Goal: Task Accomplishment & Management: Manage account settings

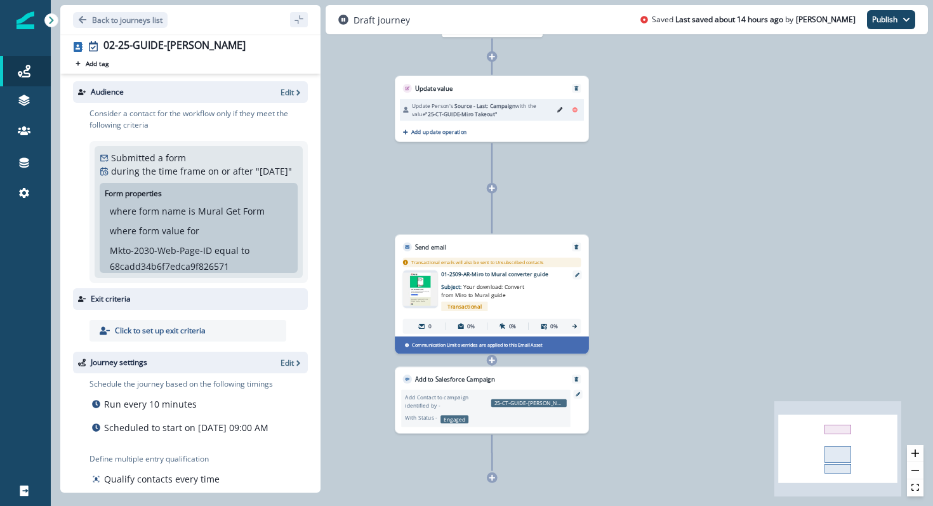
click at [421, 296] on img at bounding box center [420, 289] width 35 height 33
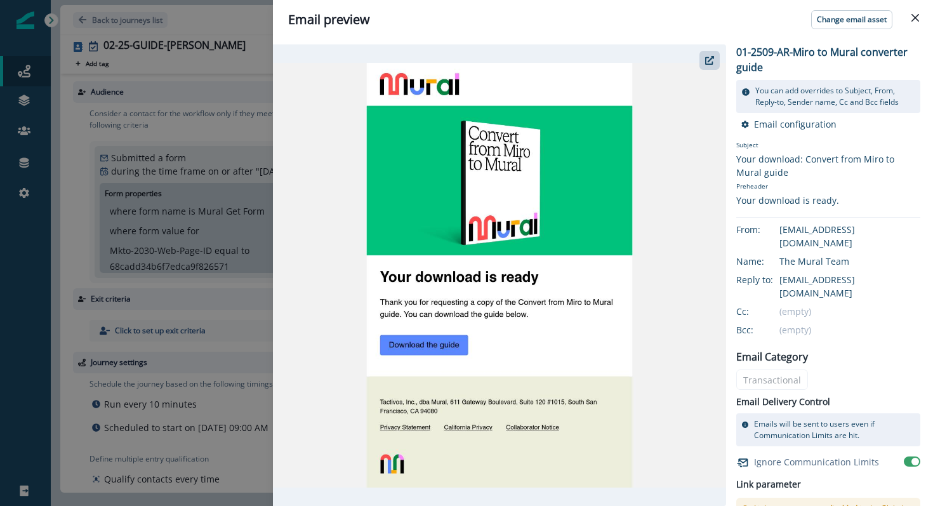
click at [416, 349] on img at bounding box center [499, 275] width 453 height 424
click at [698, 63] on img at bounding box center [499, 275] width 453 height 424
click at [702, 64] on button "button" at bounding box center [709, 60] width 20 height 19
click at [917, 23] on button "Close" at bounding box center [915, 18] width 20 height 20
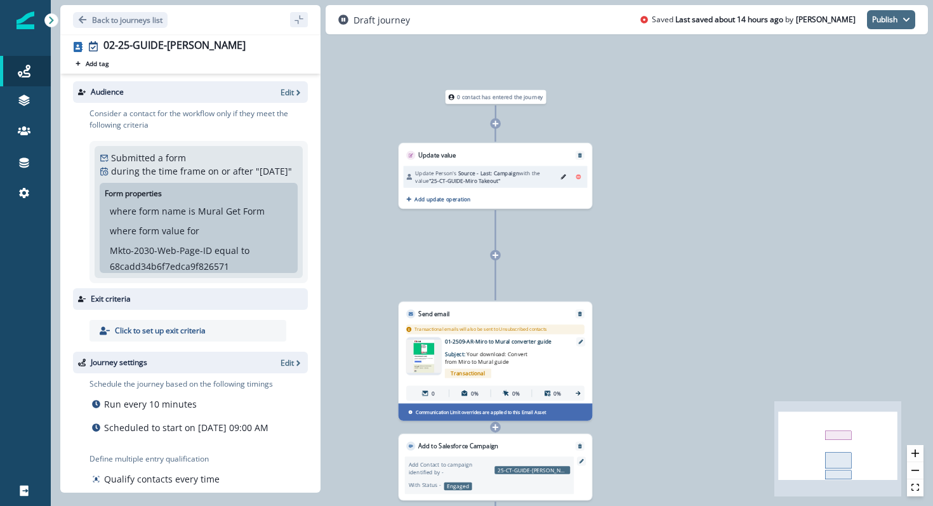
click at [901, 16] on button "Publish" at bounding box center [891, 19] width 48 height 19
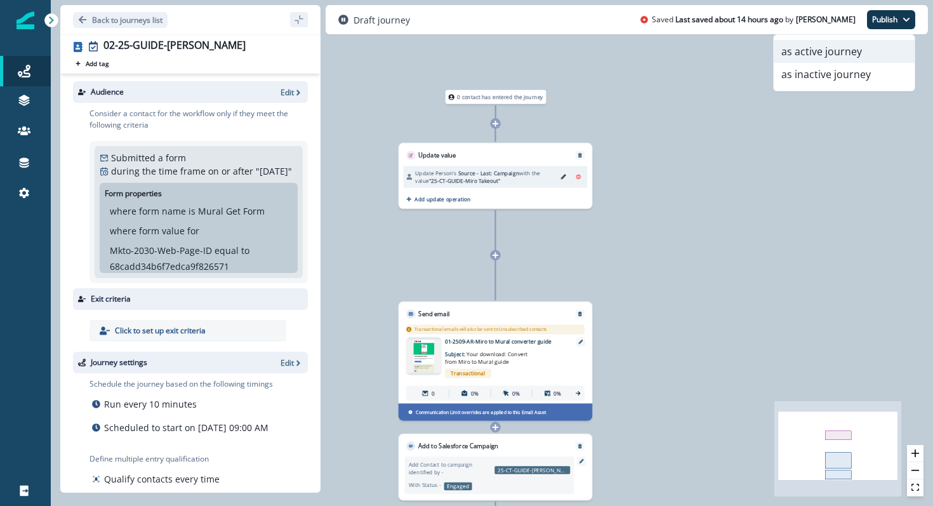
click at [871, 45] on button "as active journey" at bounding box center [843, 51] width 141 height 23
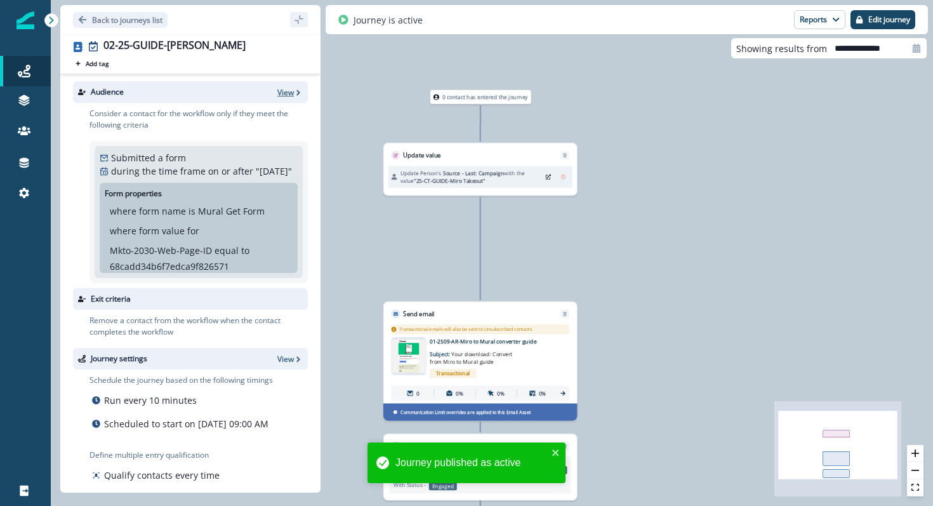
click at [292, 89] on p "View" at bounding box center [285, 92] width 16 height 11
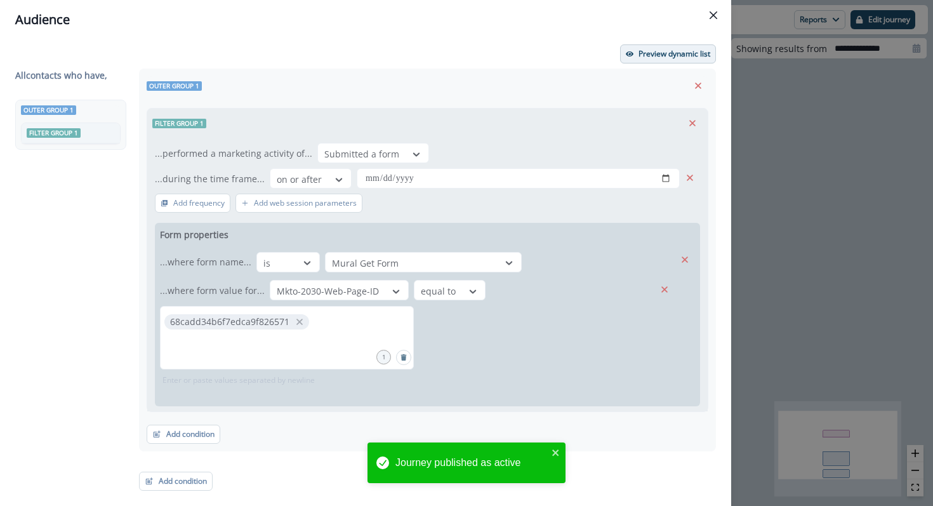
click at [654, 58] on p "Preview dynamic list" at bounding box center [674, 53] width 72 height 9
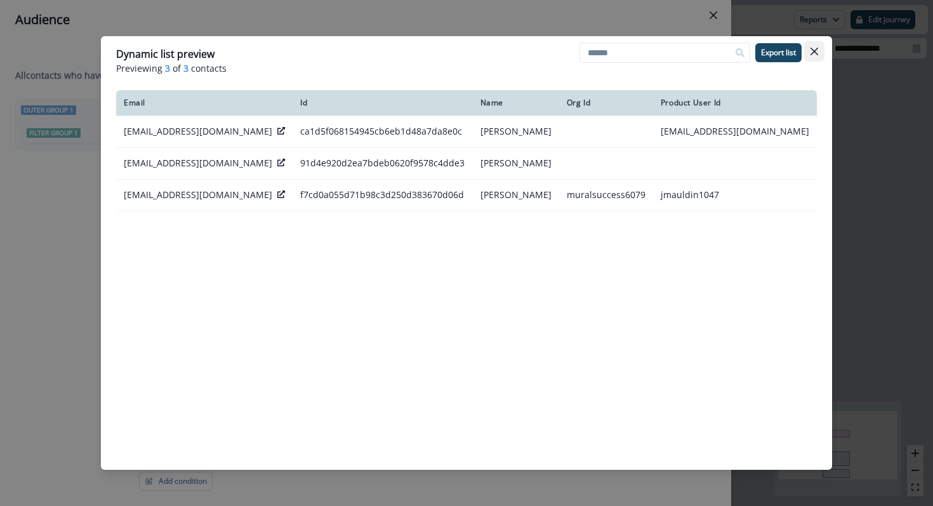
click at [813, 50] on icon "Close" at bounding box center [814, 52] width 8 height 8
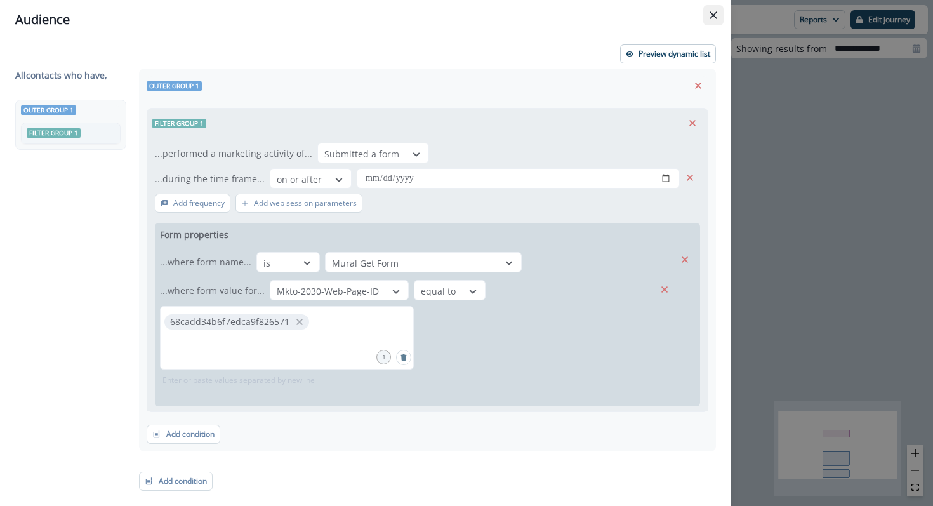
click at [710, 13] on icon "Close" at bounding box center [713, 15] width 8 height 8
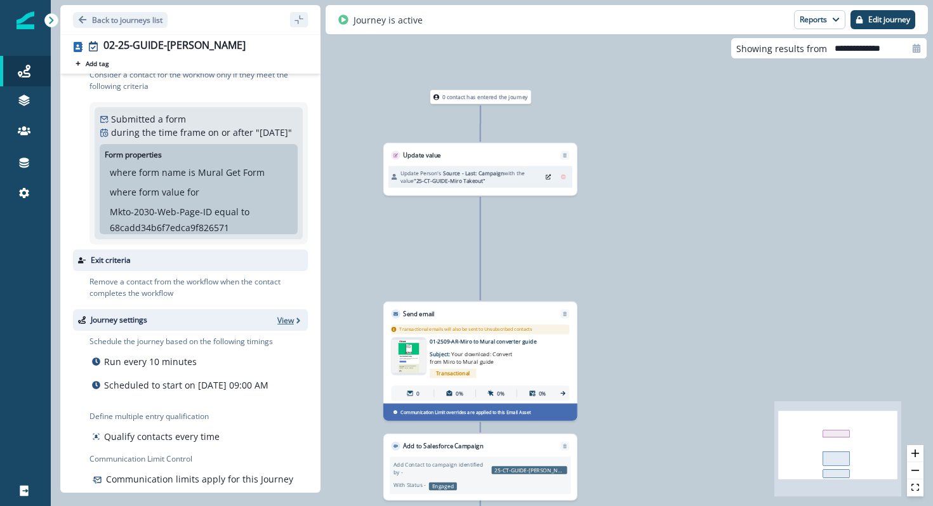
scroll to position [89, 0]
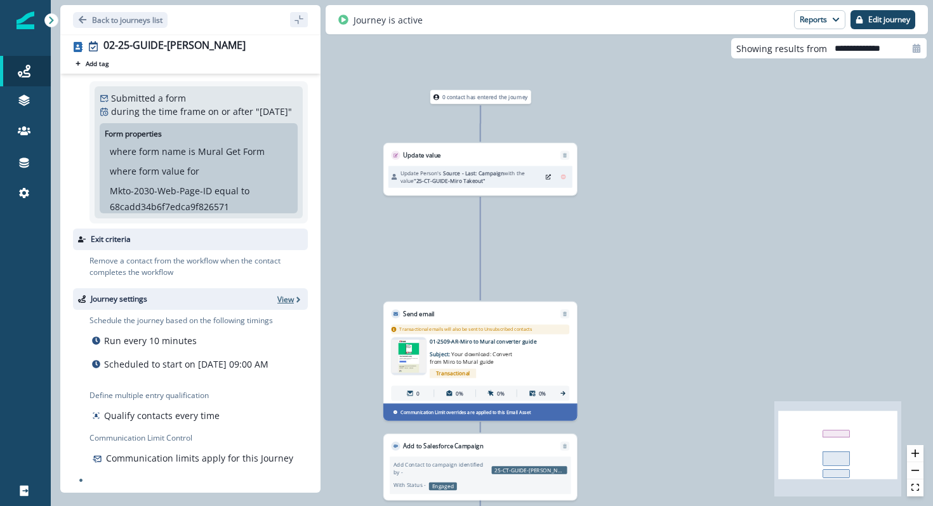
click at [292, 294] on p "View" at bounding box center [285, 299] width 16 height 11
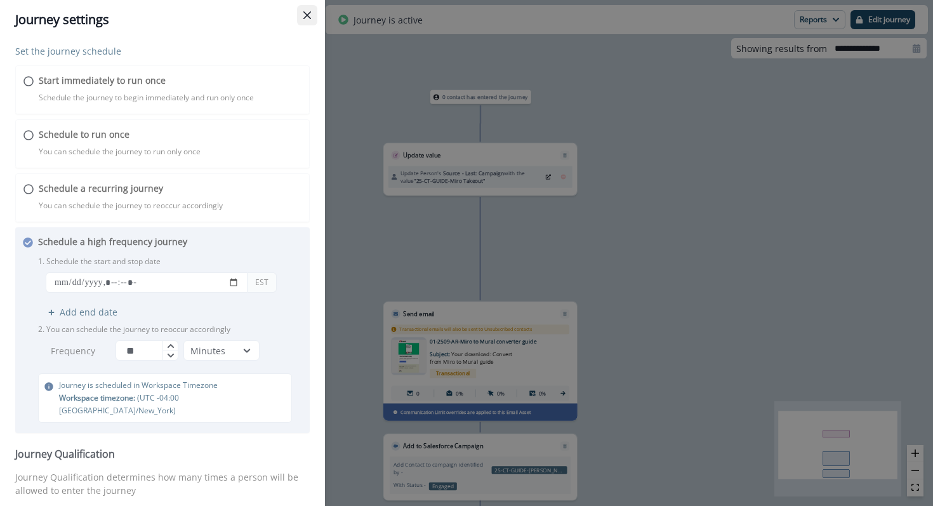
click at [301, 17] on button "Close" at bounding box center [307, 15] width 20 height 20
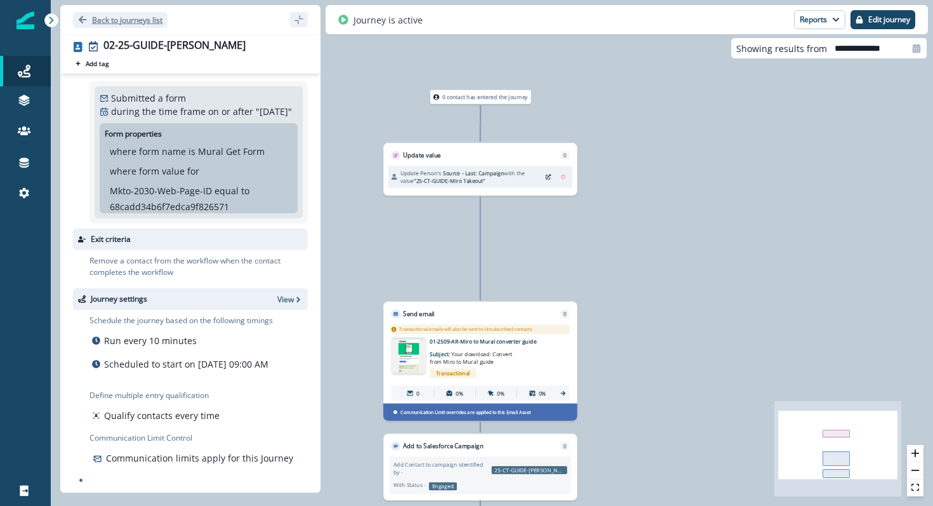
click at [126, 22] on p "Back to journeys list" at bounding box center [127, 20] width 70 height 11
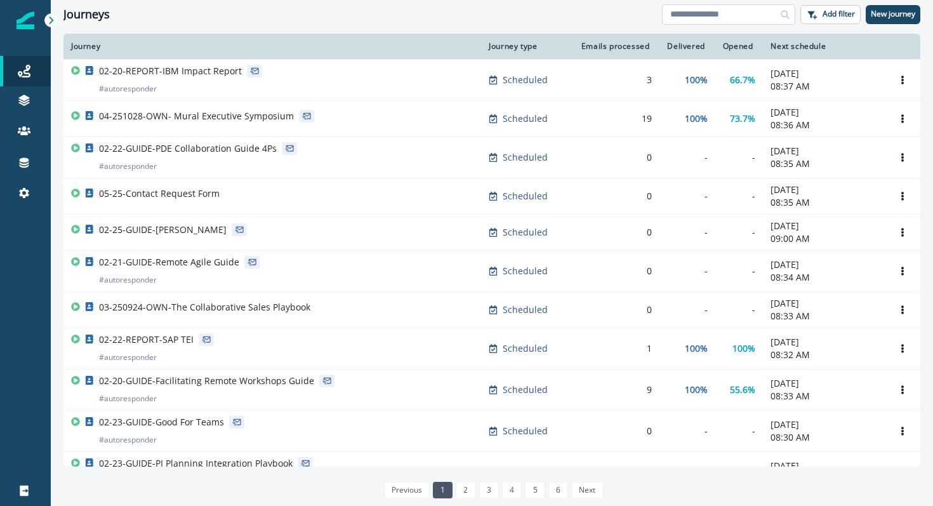
click at [693, 16] on input at bounding box center [728, 14] width 133 height 20
type input "****"
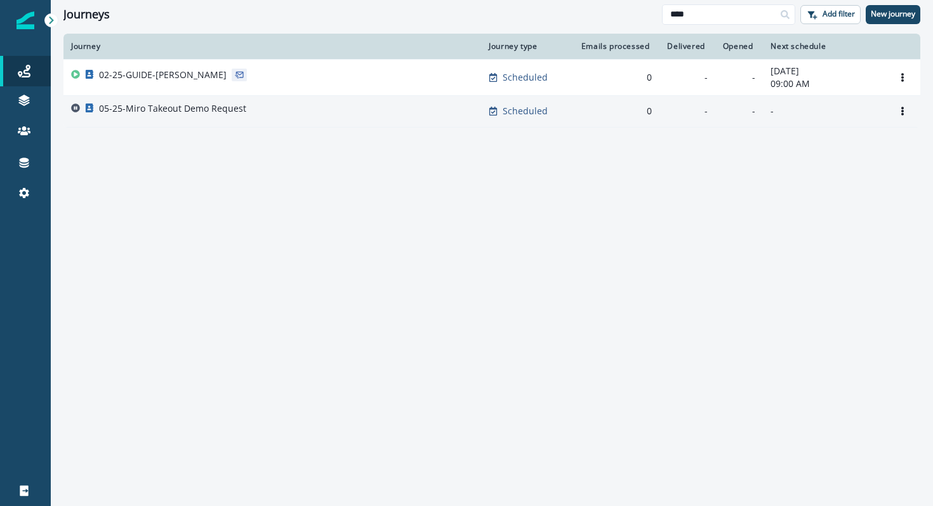
click at [180, 112] on p "05-25-Miro Takeout Demo Request" at bounding box center [172, 108] width 147 height 13
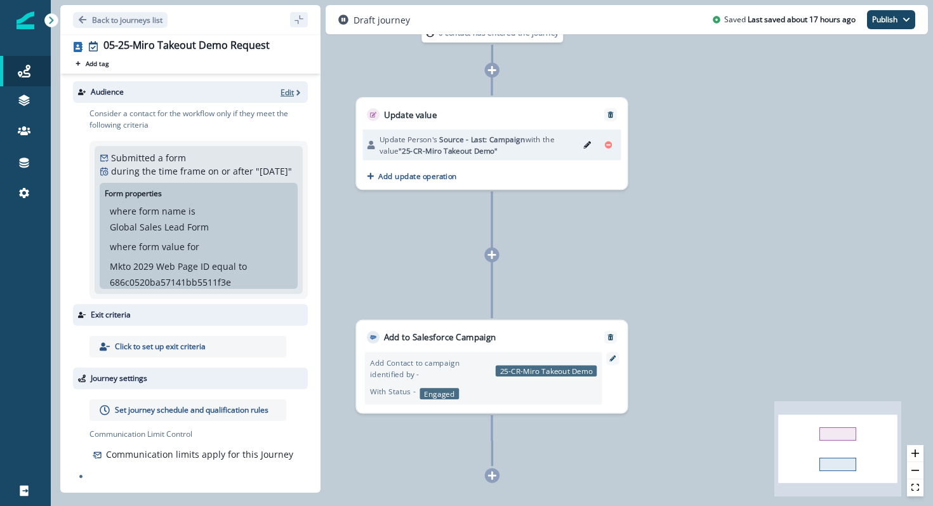
click at [296, 93] on icon "button" at bounding box center [298, 92] width 9 height 9
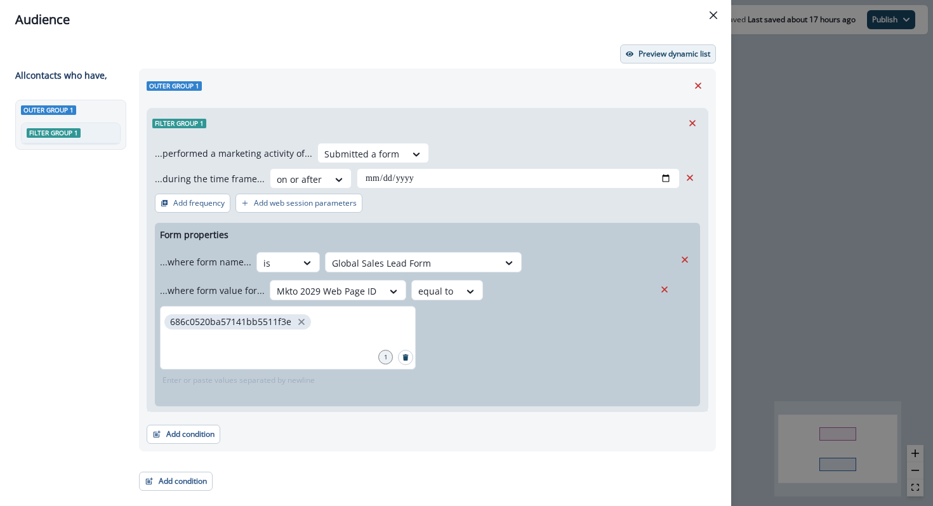
click at [632, 52] on icon "button" at bounding box center [630, 54] width 8 height 8
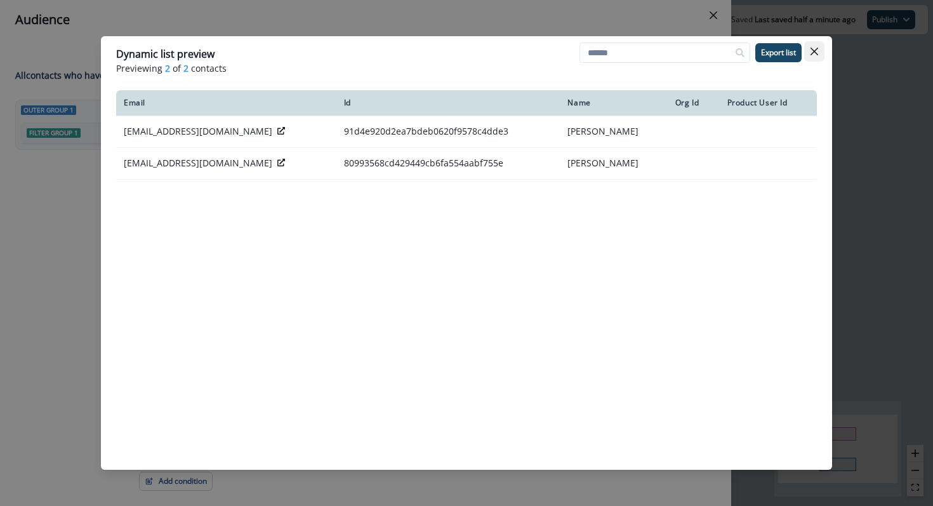
click at [808, 52] on button "Close" at bounding box center [814, 51] width 20 height 20
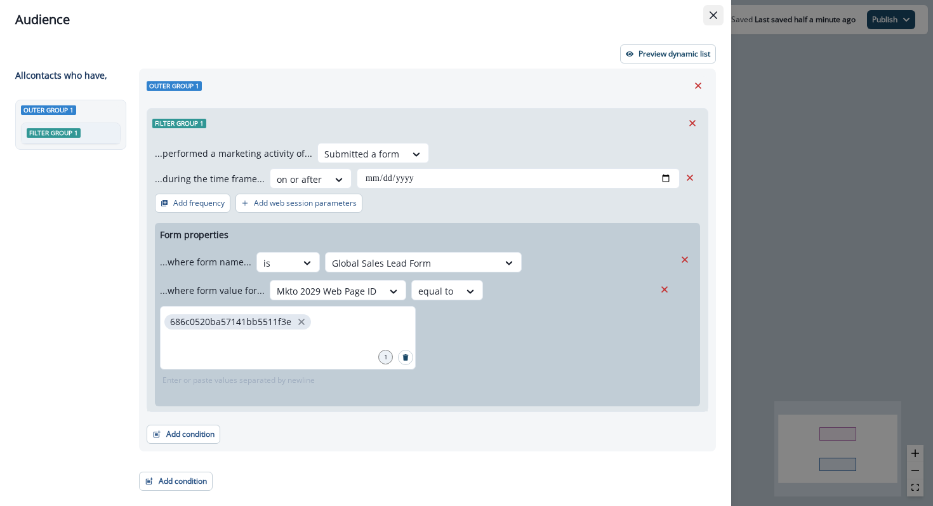
click at [721, 11] on button "Close" at bounding box center [713, 15] width 20 height 20
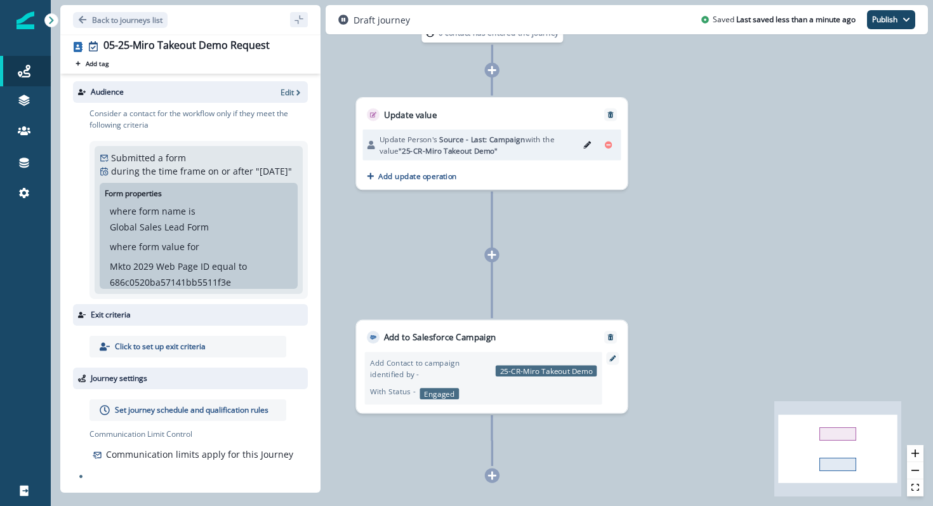
click at [176, 416] on p "Set journey schedule and qualification rules" at bounding box center [192, 409] width 154 height 11
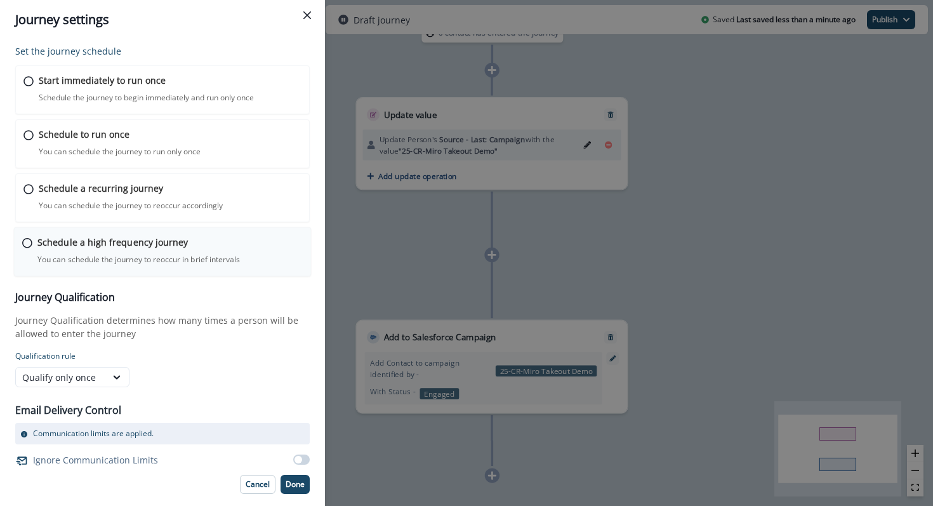
click at [29, 250] on div "Schedule a high frequency journey You can schedule the journey to reoccur in br…" at bounding box center [163, 251] width 298 height 49
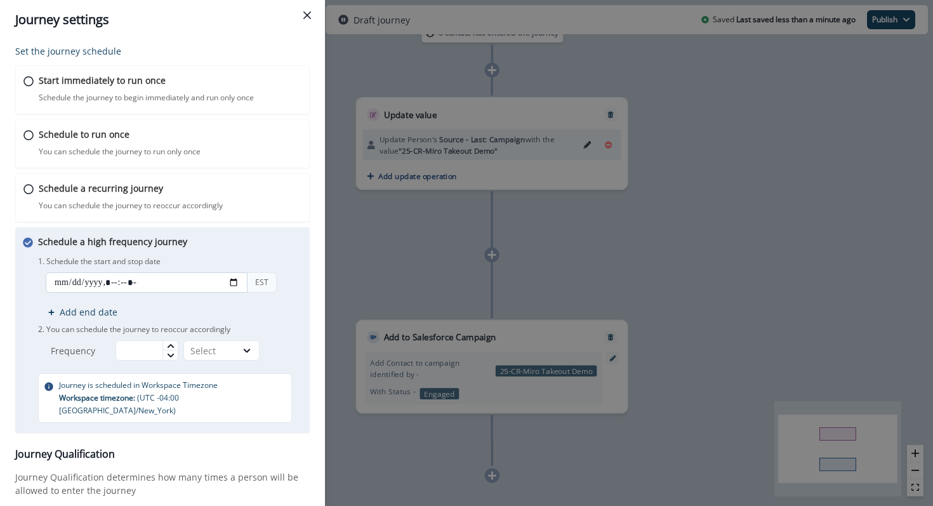
click at [227, 279] on input "datetime-local" at bounding box center [147, 282] width 202 height 20
click at [234, 280] on input "datetime-local" at bounding box center [147, 282] width 202 height 20
type input "**********"
click at [274, 254] on div "1. Schedule the start and stop date EST Add end date 2. You can schedule the jo…" at bounding box center [170, 306] width 264 height 107
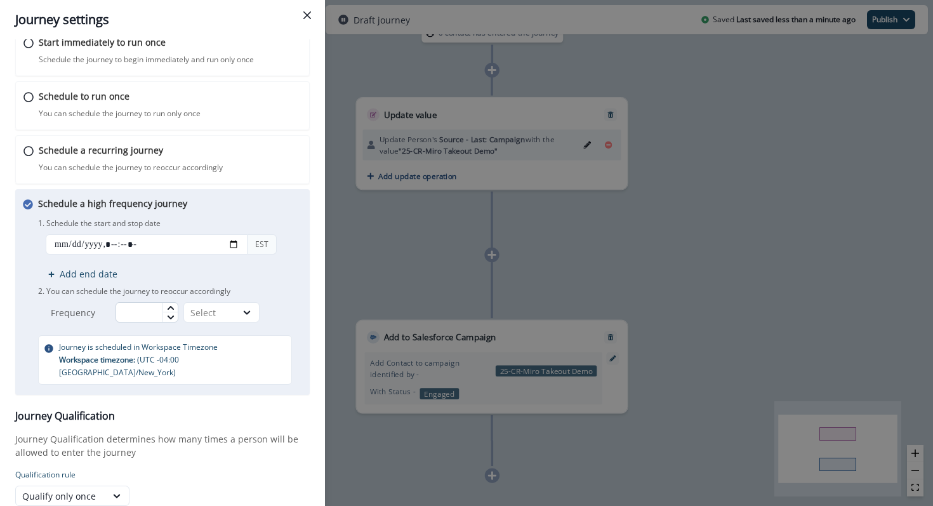
click at [153, 303] on input "text" at bounding box center [146, 312] width 63 height 20
type input "**"
click at [212, 311] on div "Select" at bounding box center [209, 312] width 39 height 13
click at [217, 339] on div "Minutes" at bounding box center [224, 341] width 76 height 23
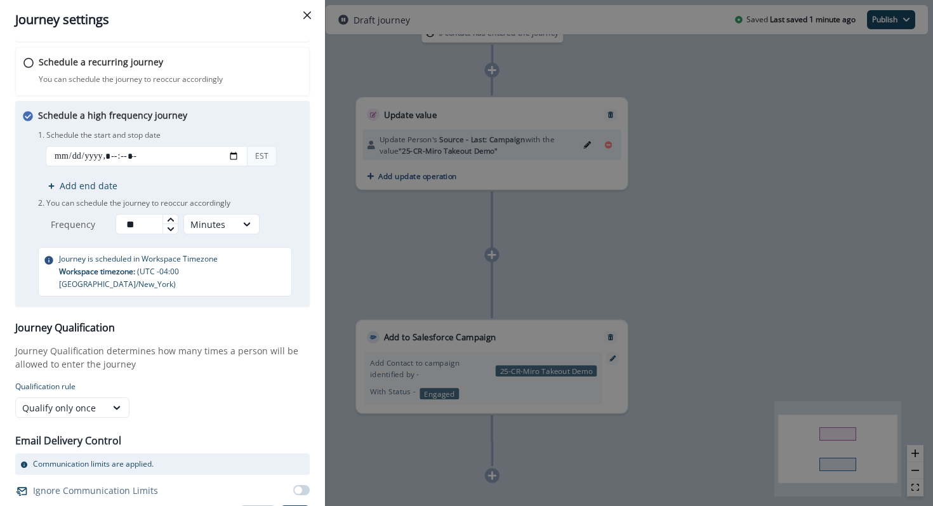
scroll to position [137, 0]
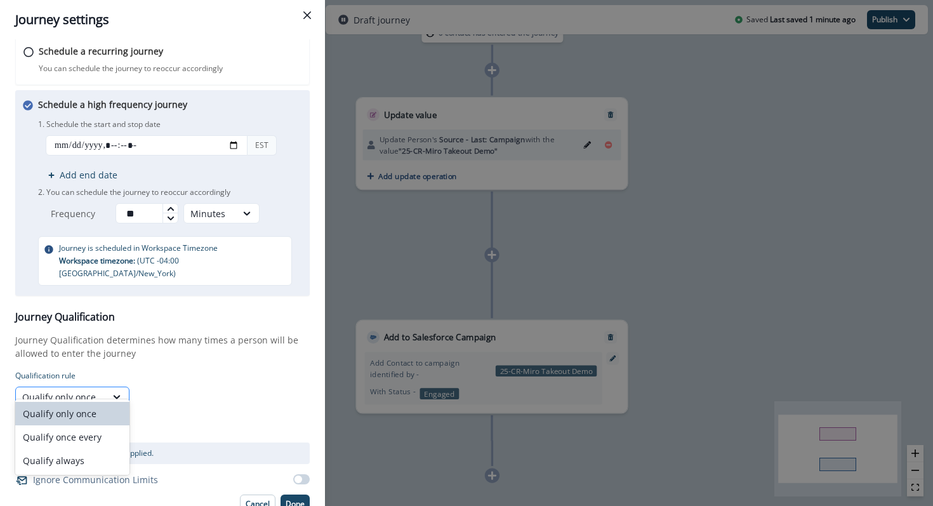
click at [94, 390] on div "Qualify only once" at bounding box center [60, 396] width 77 height 13
click at [94, 414] on div "Qualify only once" at bounding box center [72, 413] width 114 height 23
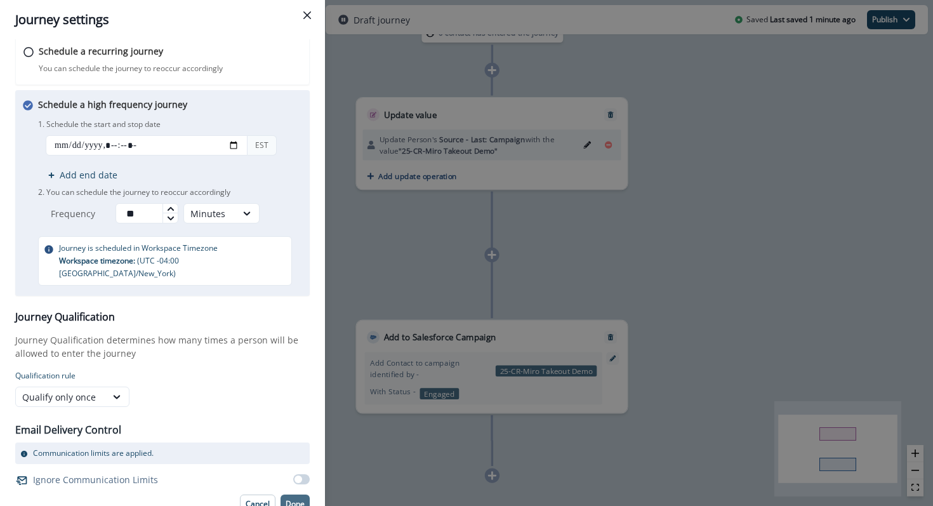
click at [302, 499] on p "Done" at bounding box center [295, 503] width 19 height 9
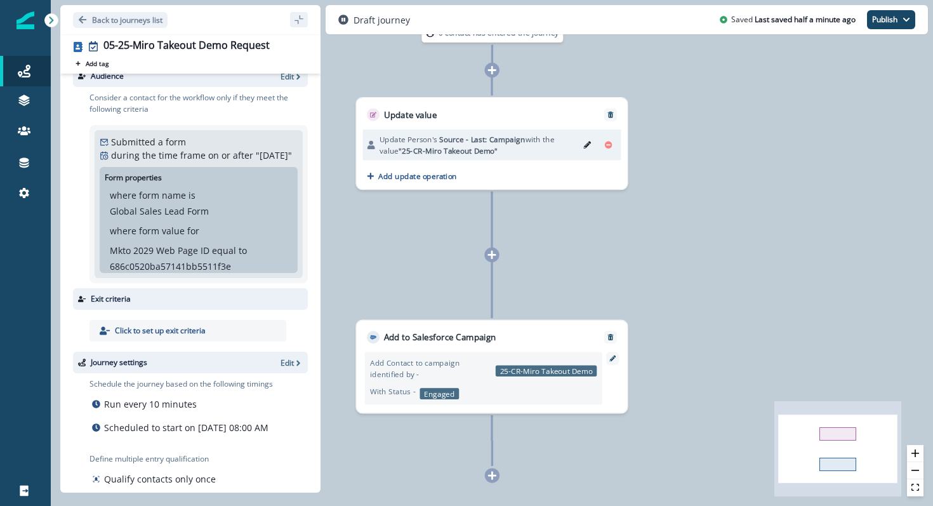
scroll to position [18, 0]
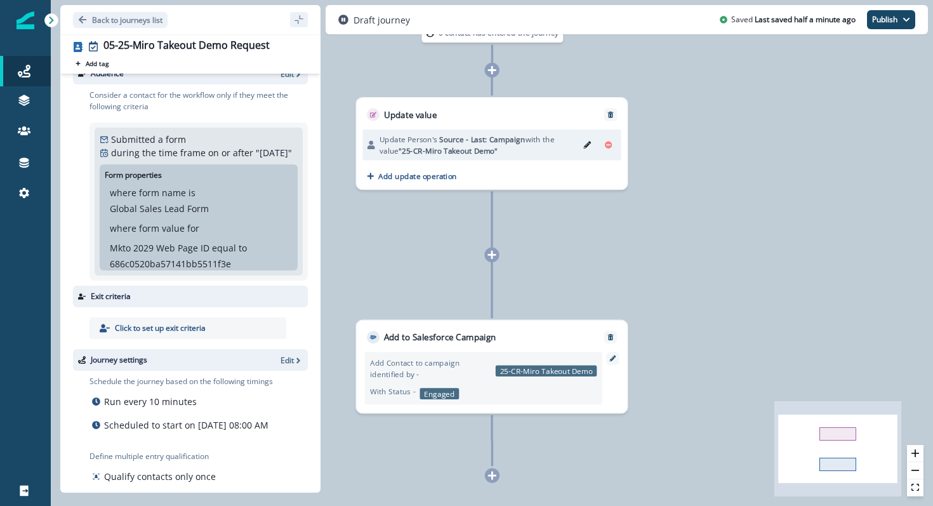
click at [879, 6] on div "Draft journey Saved Last saved half a minute ago Publish as active journey as i…" at bounding box center [626, 19] width 602 height 29
click at [883, 15] on button "Publish" at bounding box center [891, 19] width 48 height 19
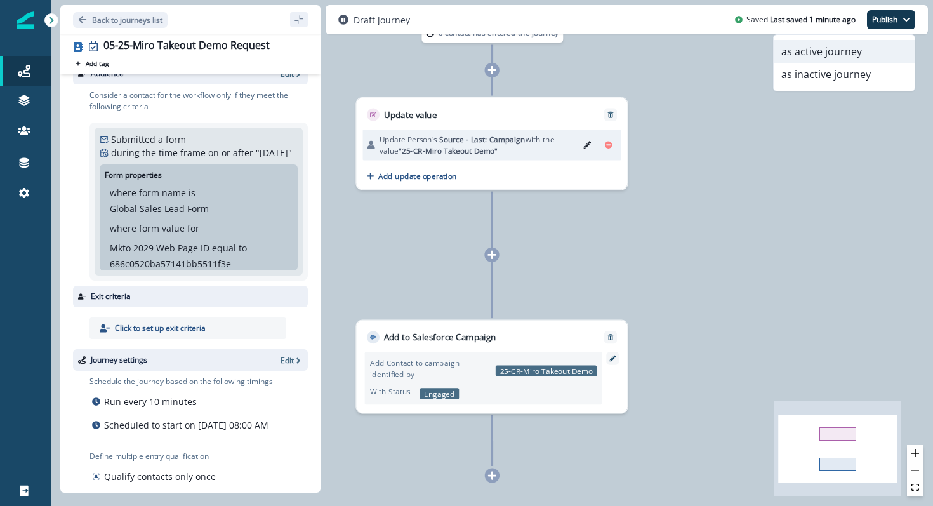
click at [865, 48] on button "as active journey" at bounding box center [843, 51] width 141 height 23
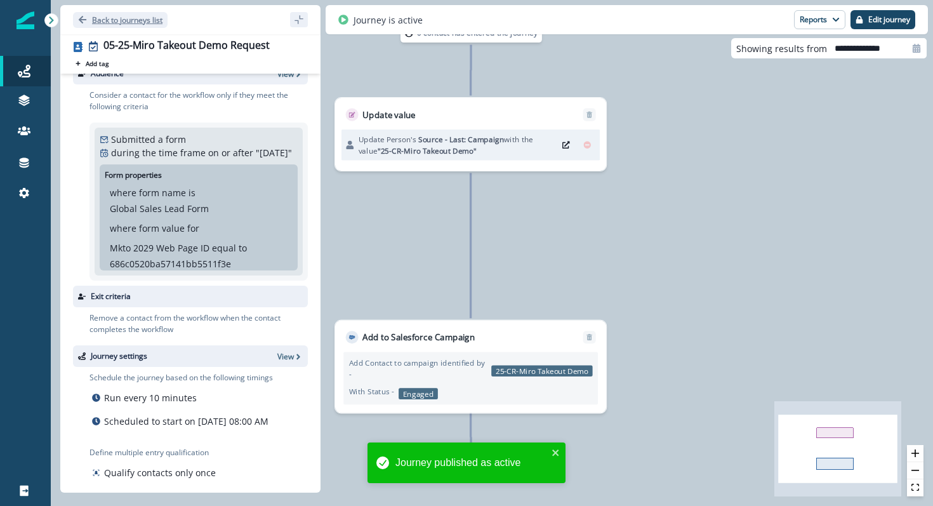
click at [125, 26] on button "Back to journeys list" at bounding box center [120, 20] width 95 height 16
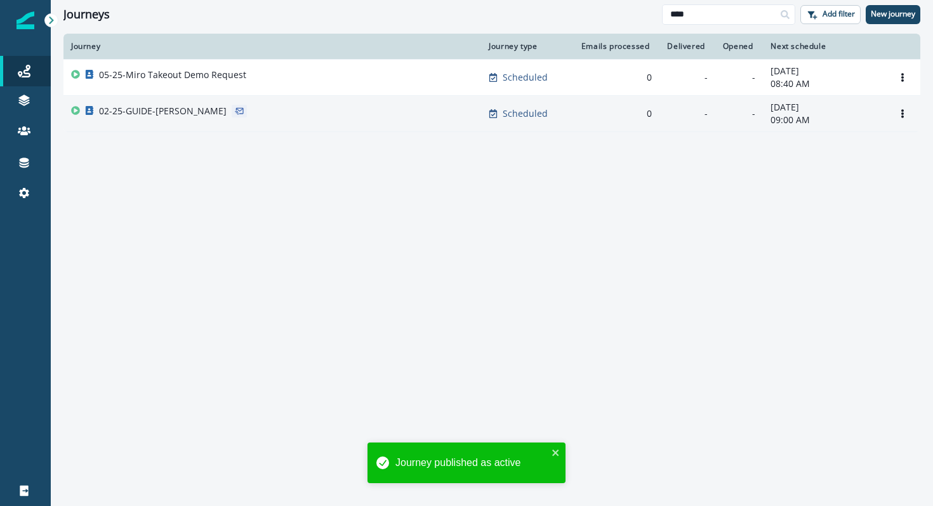
click at [143, 114] on p "02-25-GUIDE-Miro Takeout" at bounding box center [163, 111] width 128 height 13
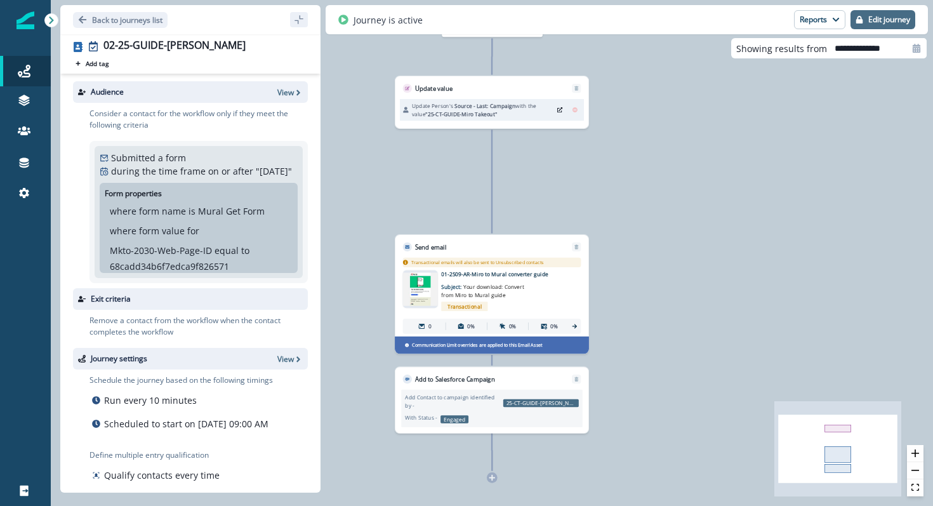
click at [876, 20] on p "Edit journey" at bounding box center [889, 19] width 42 height 9
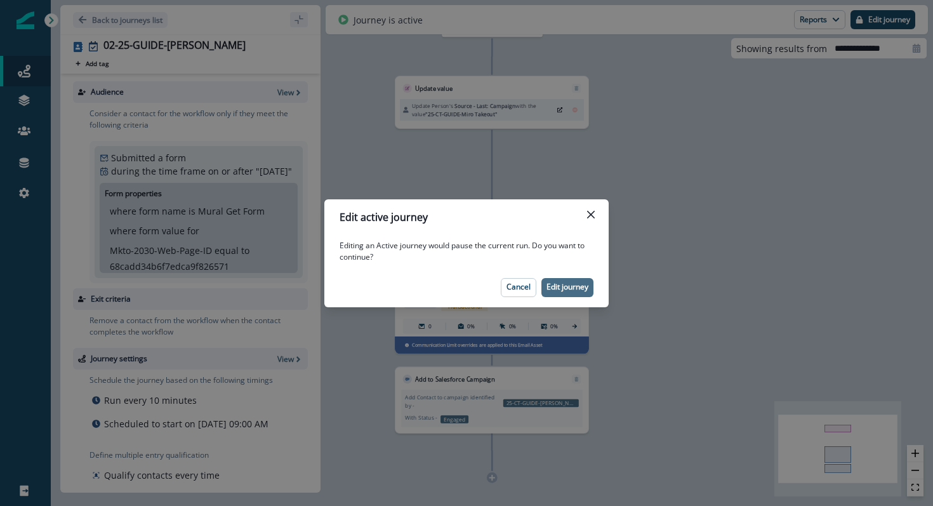
click at [572, 286] on p "Edit journey" at bounding box center [567, 286] width 42 height 9
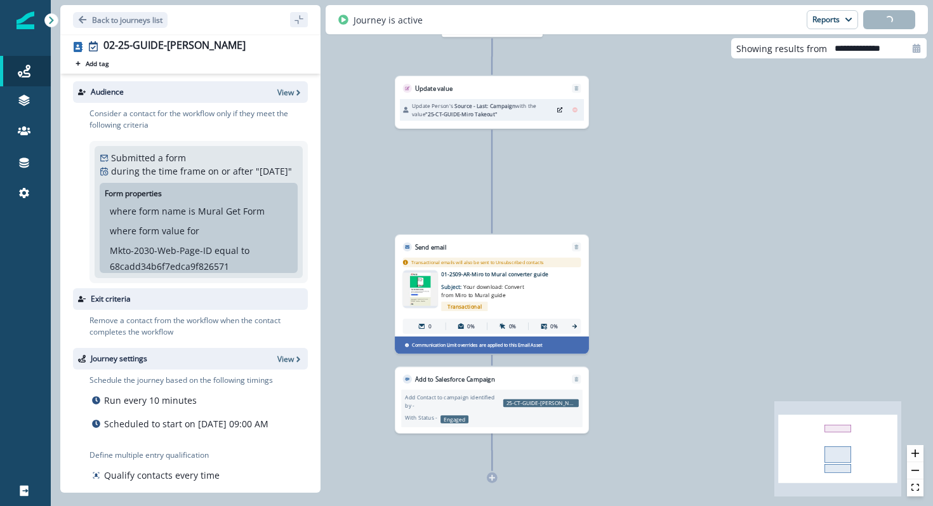
scroll to position [93, 0]
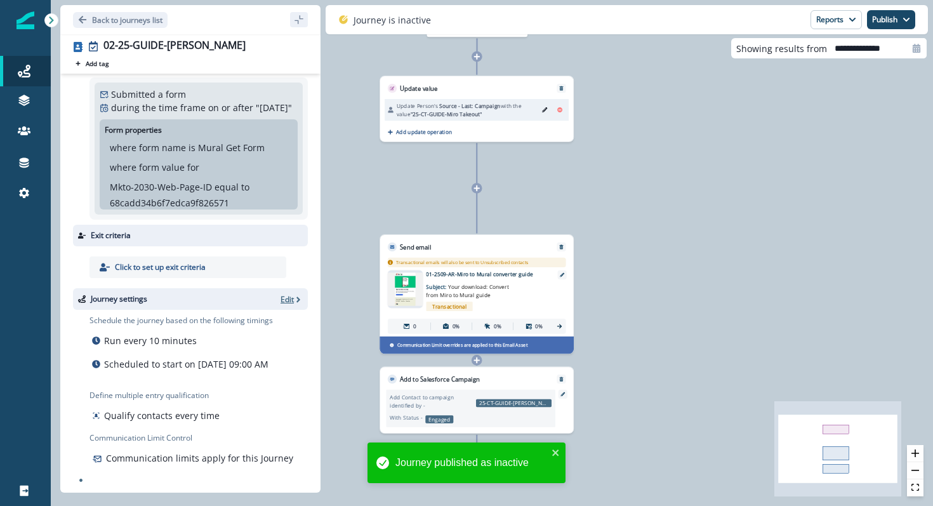
click at [284, 294] on p "Edit" at bounding box center [286, 299] width 13 height 11
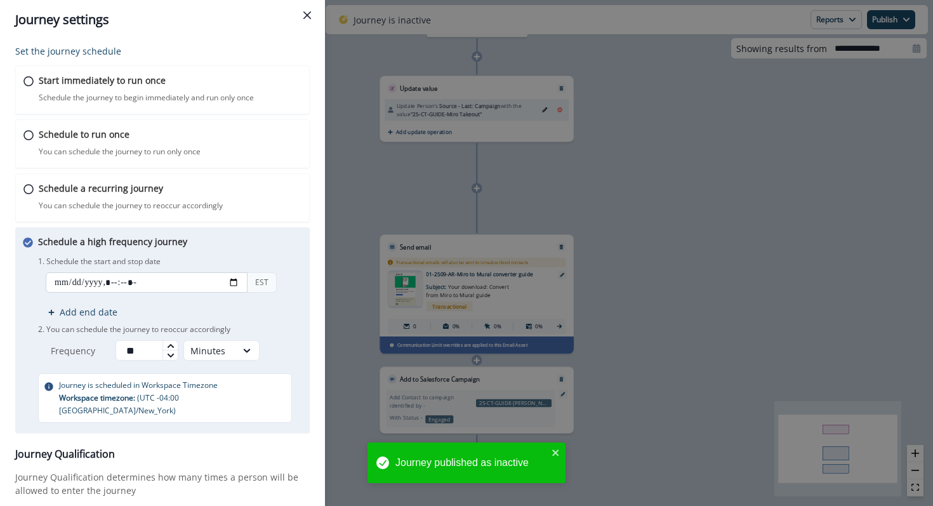
click at [237, 279] on input "datetime-local" at bounding box center [147, 282] width 202 height 20
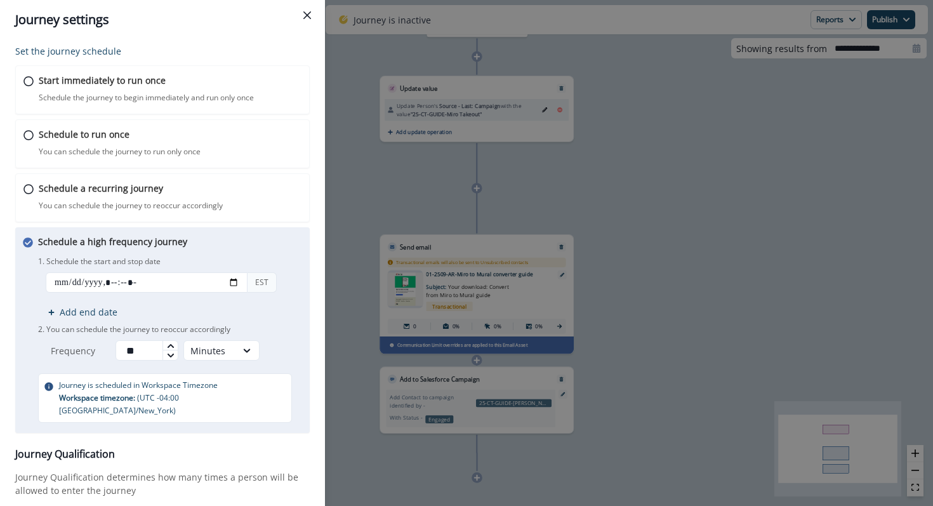
type input "**********"
click at [284, 262] on p "1. Schedule the start and stop date" at bounding box center [170, 261] width 264 height 11
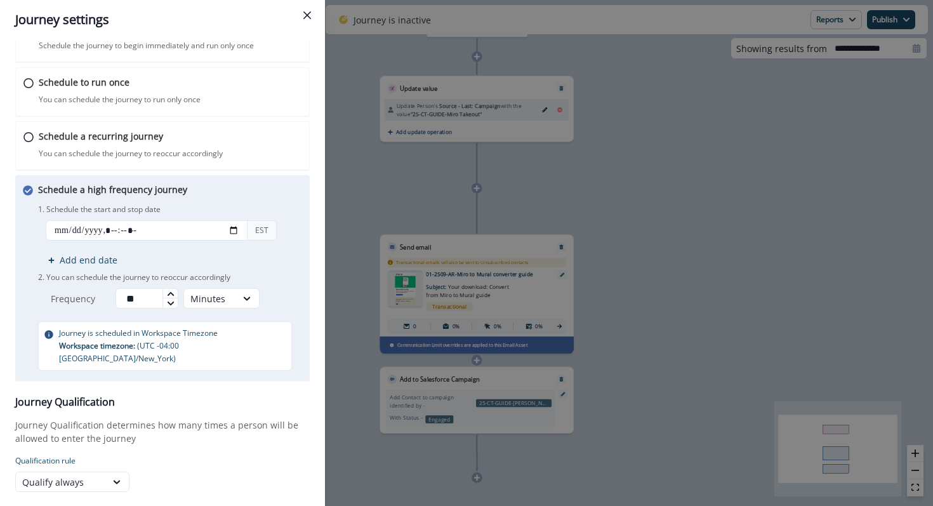
scroll to position [137, 0]
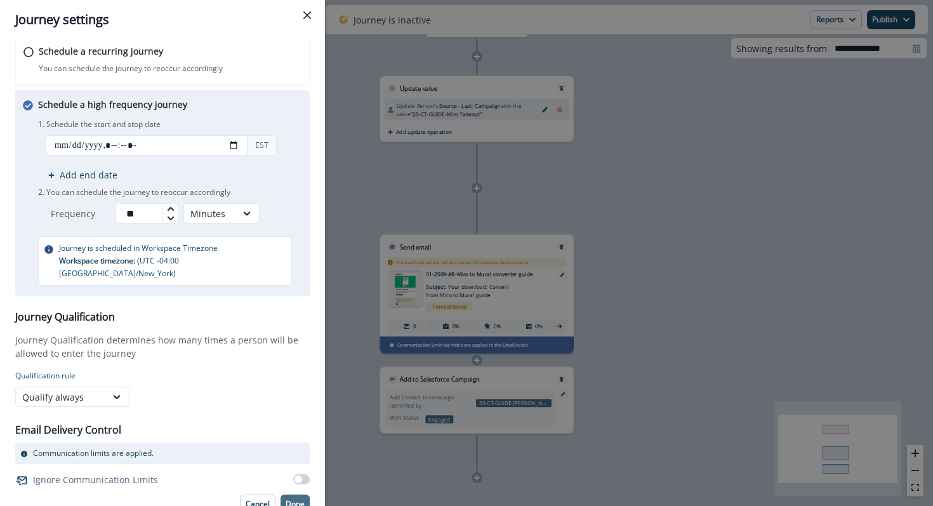
click at [292, 499] on p "Done" at bounding box center [295, 503] width 19 height 9
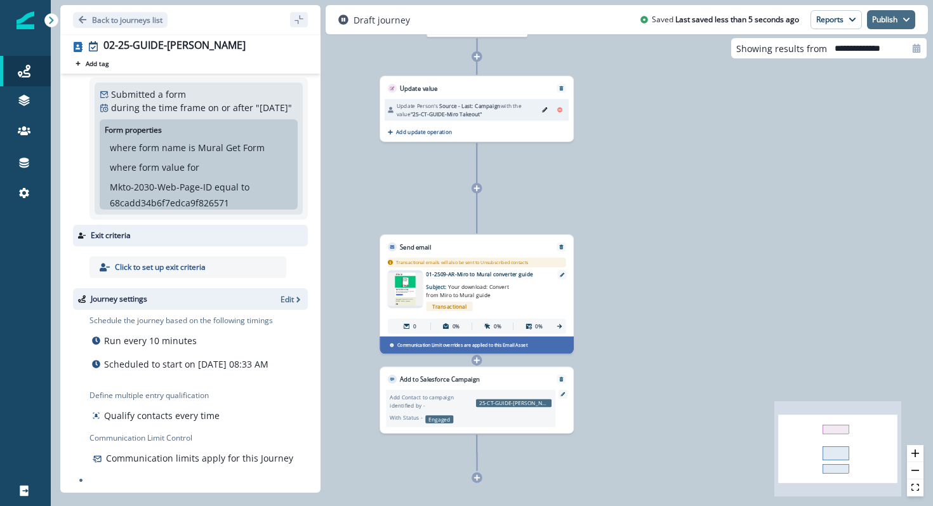
click at [896, 24] on button "Publish" at bounding box center [891, 19] width 48 height 19
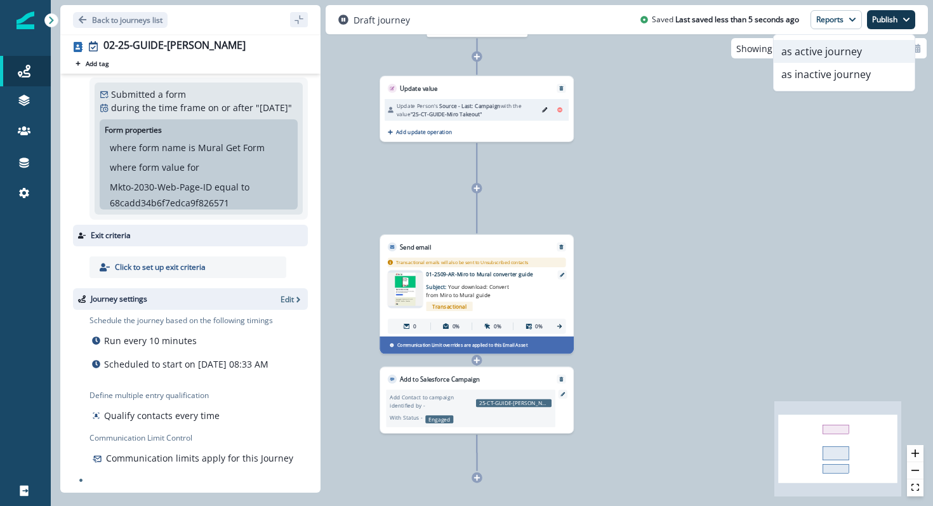
click at [872, 54] on button "as active journey" at bounding box center [843, 51] width 141 height 23
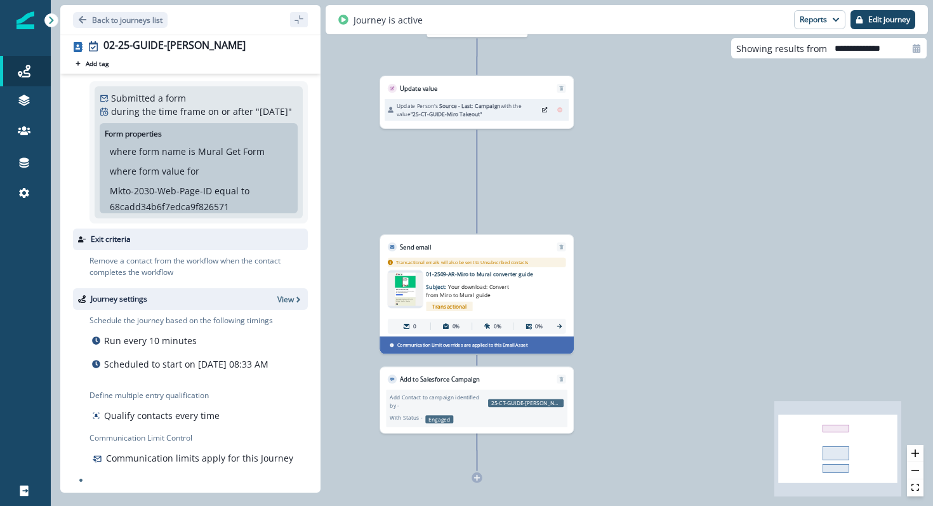
scroll to position [0, 0]
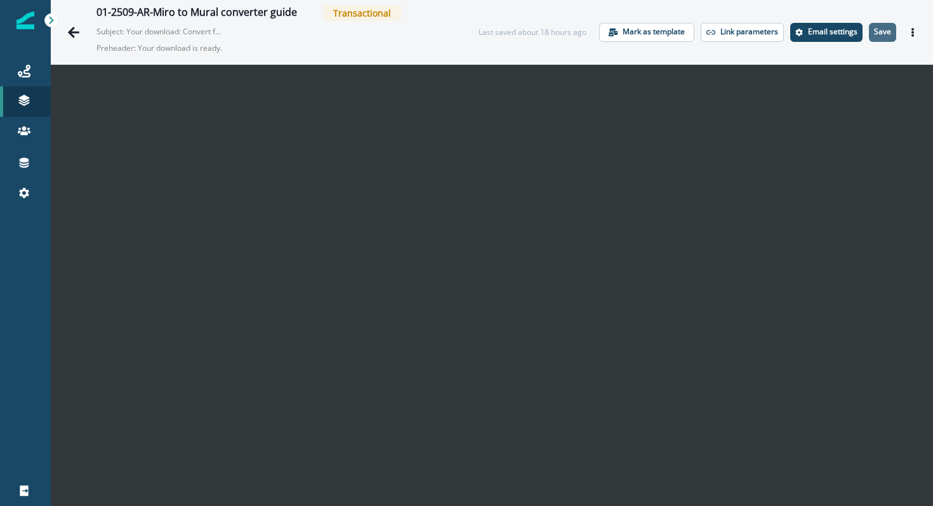
click at [888, 27] on p "Save" at bounding box center [882, 31] width 17 height 9
click at [913, 34] on icon "Actions" at bounding box center [912, 32] width 9 height 9
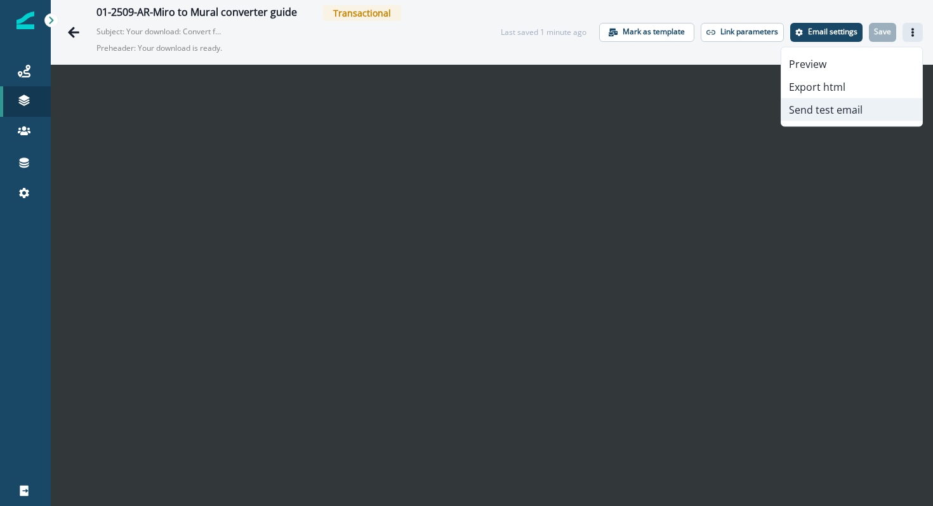
click at [845, 108] on button "Send test email" at bounding box center [851, 109] width 141 height 23
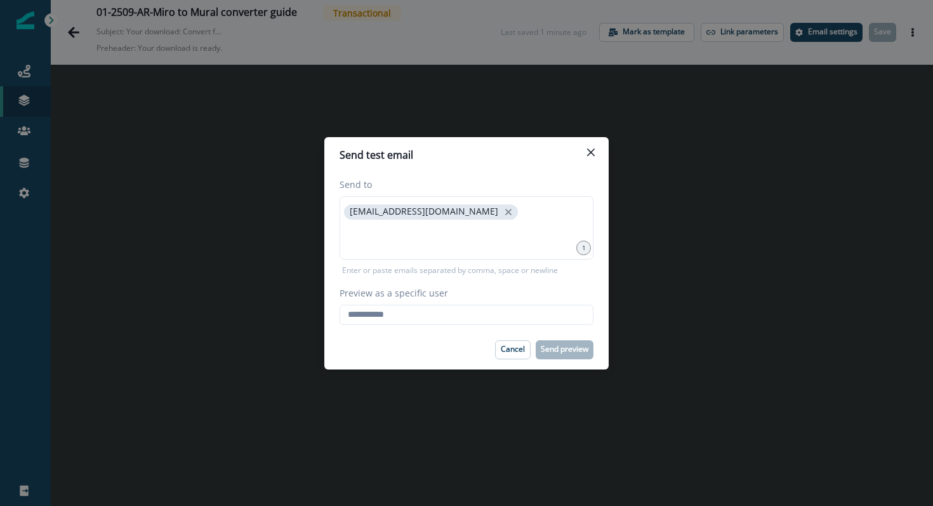
click at [466, 327] on div "Send to jmauldin@mural.co 1 Enter or paste emails separated by comma, space or …" at bounding box center [466, 251] width 284 height 157
click at [466, 325] on div "Send to jmauldin@mural.co 1 Enter or paste emails separated by comma, space or …" at bounding box center [466, 251] width 284 height 157
click at [466, 318] on input "Preview as a specific user" at bounding box center [466, 315] width 254 height 20
type input "**********"
click at [453, 348] on div "Cancel Send preview" at bounding box center [466, 349] width 254 height 19
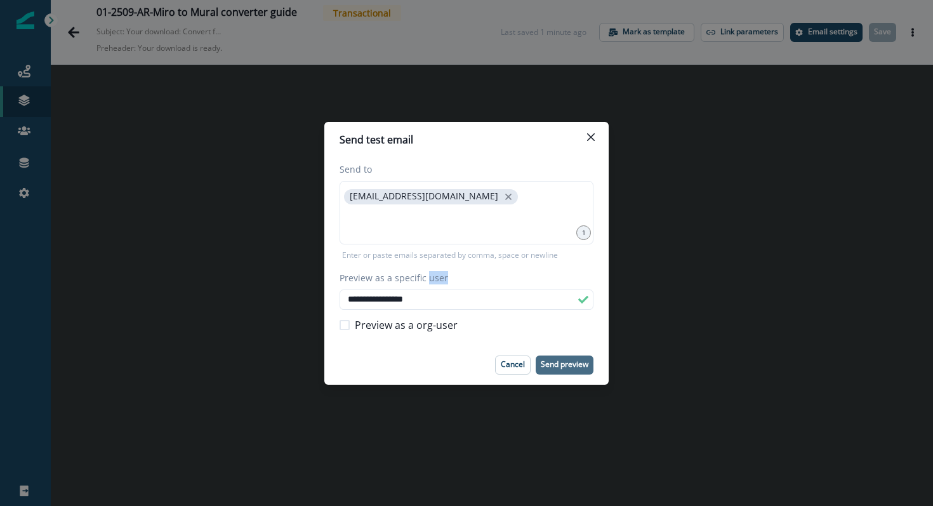
click at [575, 365] on p "Send preview" at bounding box center [565, 364] width 48 height 9
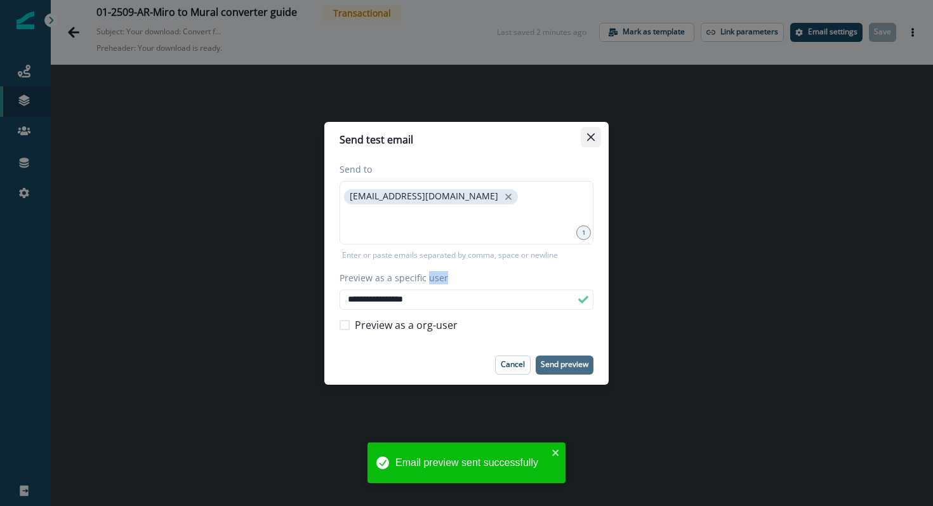
click at [588, 136] on icon "Close" at bounding box center [591, 137] width 8 height 8
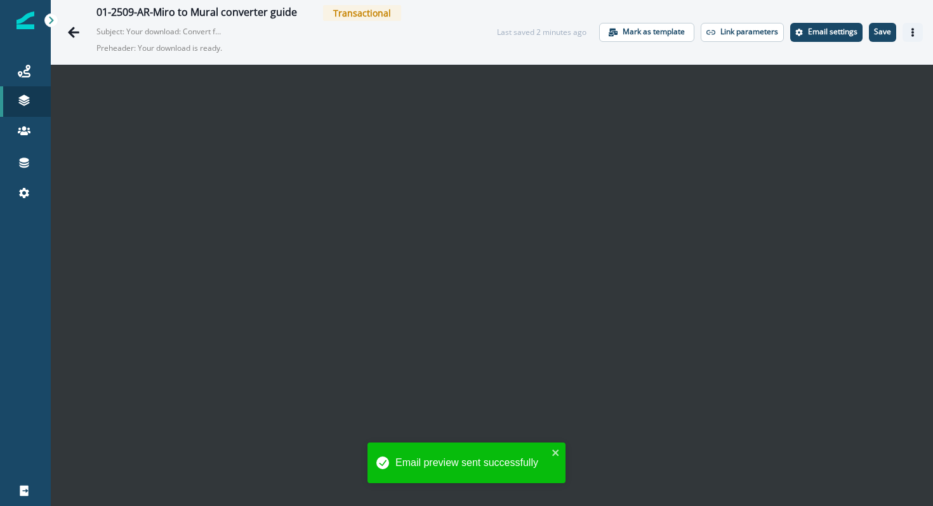
click at [913, 35] on icon "Actions" at bounding box center [912, 32] width 3 height 9
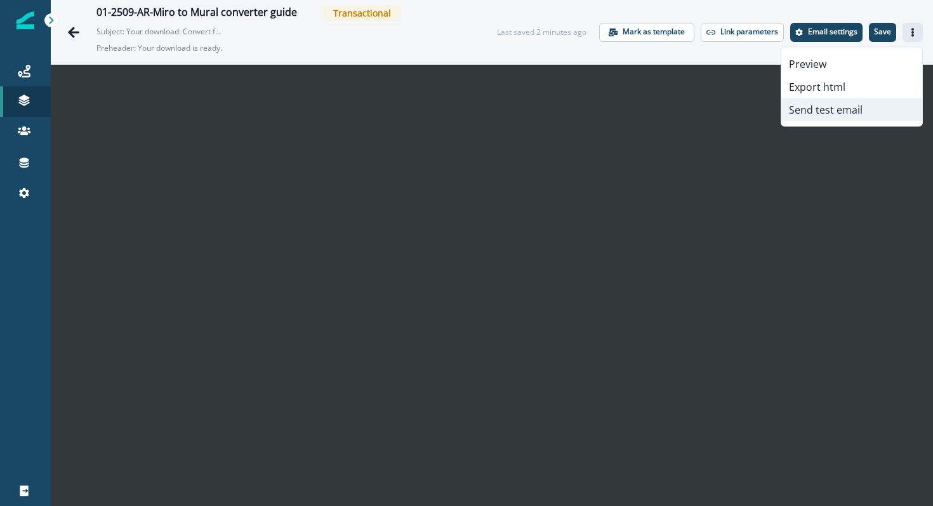
click at [855, 106] on button "Send test email" at bounding box center [851, 109] width 141 height 23
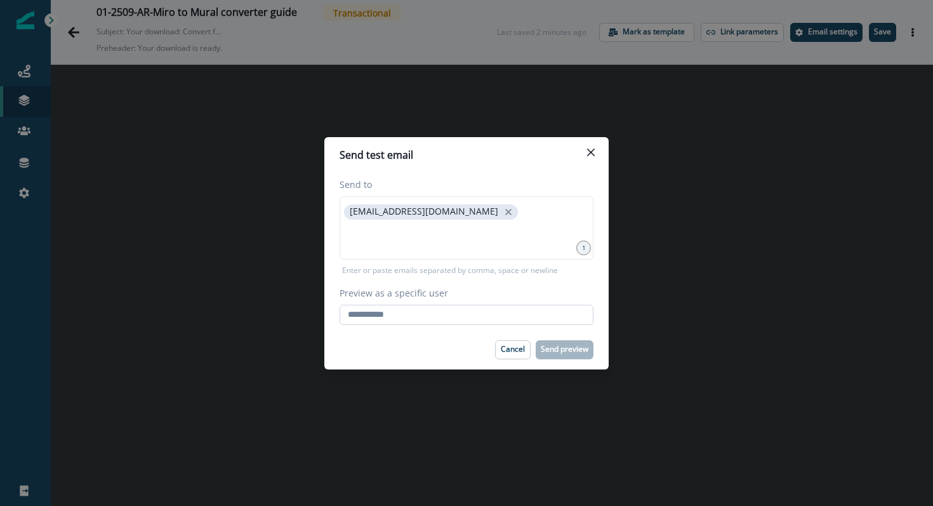
click at [461, 313] on input "Preview as a specific user" at bounding box center [466, 315] width 254 height 20
type input "**********"
click at [454, 339] on footer "Cancel Send preview" at bounding box center [466, 349] width 284 height 39
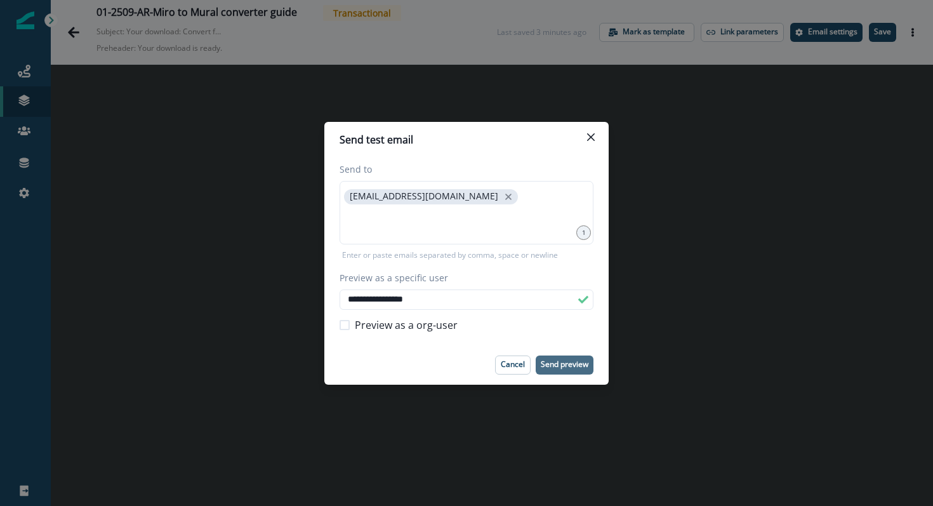
click at [555, 362] on p "Send preview" at bounding box center [565, 364] width 48 height 9
click at [584, 127] on button "Close" at bounding box center [591, 137] width 20 height 20
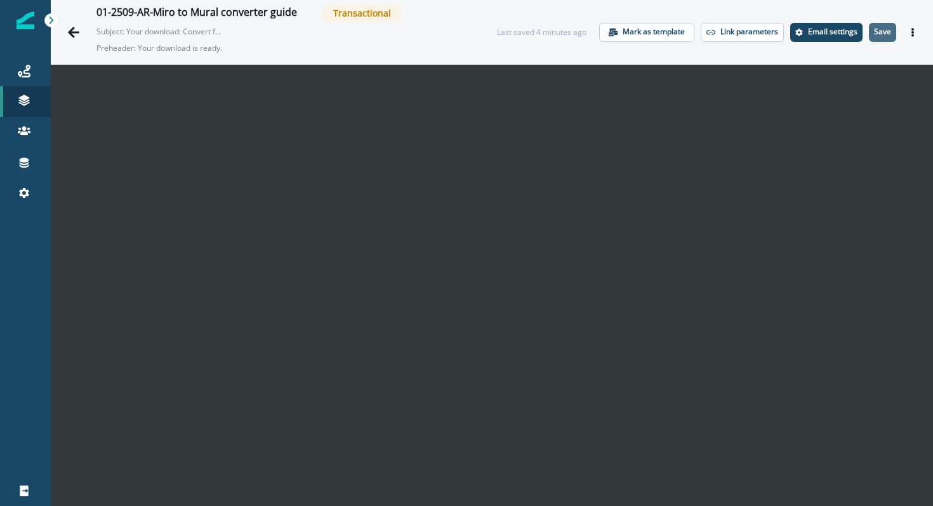
click at [889, 38] on button "Save" at bounding box center [882, 32] width 27 height 19
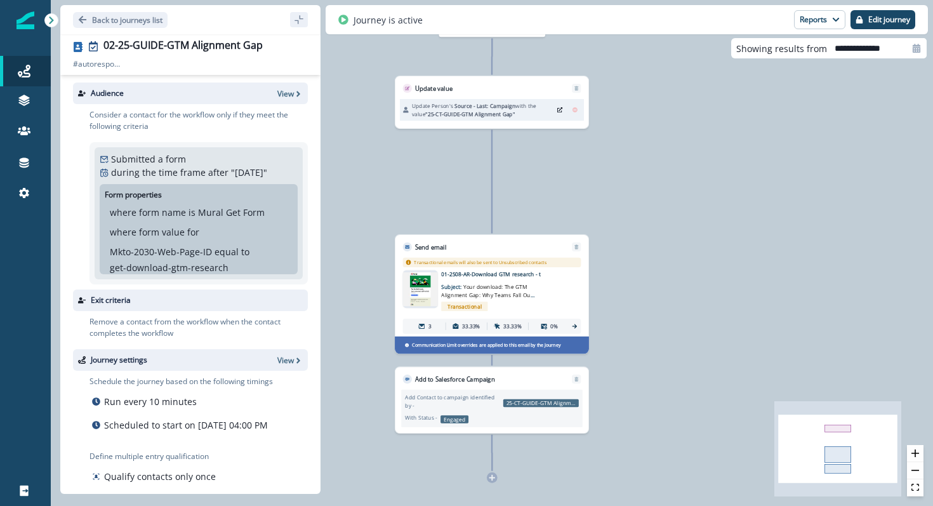
click at [426, 286] on img at bounding box center [420, 289] width 35 height 34
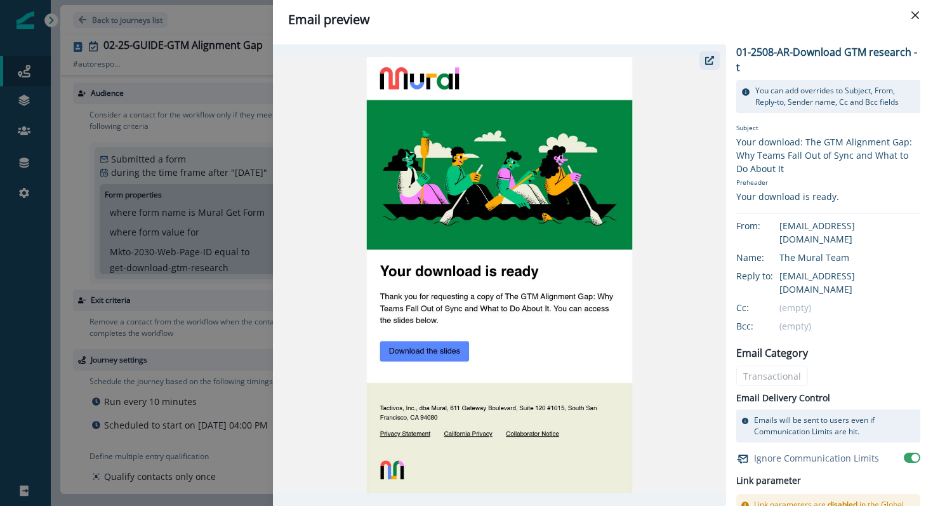
click at [709, 55] on button "button" at bounding box center [709, 60] width 20 height 19
click at [916, 13] on icon "Close" at bounding box center [915, 15] width 8 height 8
